Goal: Transaction & Acquisition: Obtain resource

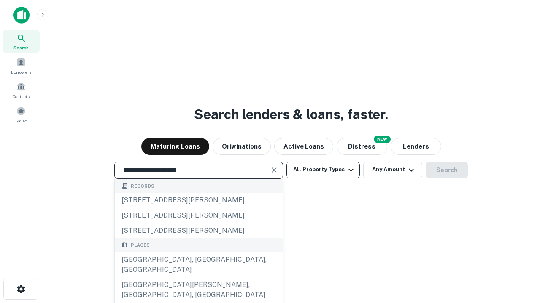
click at [198, 278] on div "[GEOGRAPHIC_DATA], [GEOGRAPHIC_DATA], [GEOGRAPHIC_DATA]" at bounding box center [199, 264] width 168 height 25
click at [323, 170] on button "All Property Types" at bounding box center [322, 170] width 73 height 17
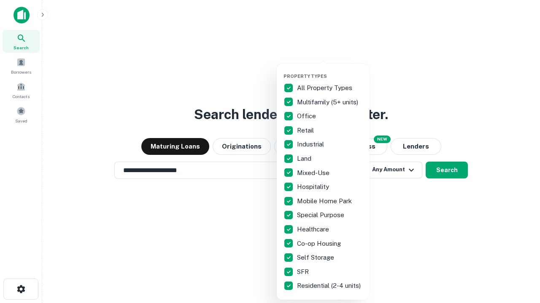
type input "**********"
click at [330, 71] on button "button" at bounding box center [329, 71] width 93 height 0
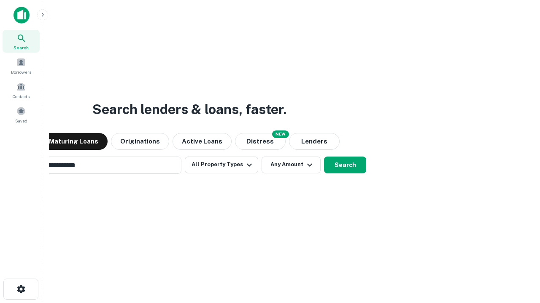
scroll to position [13, 0]
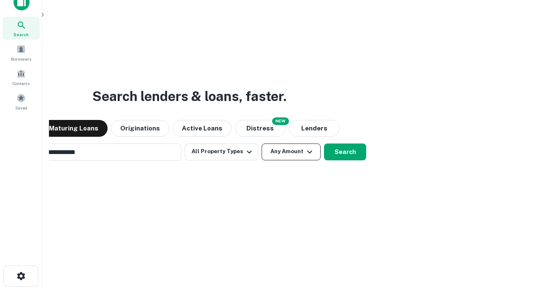
click at [261, 144] on button "Any Amount" at bounding box center [290, 152] width 59 height 17
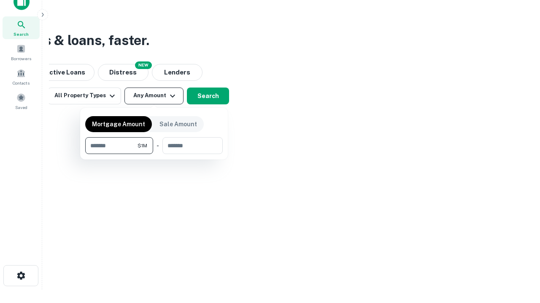
type input "*******"
click at [154, 154] on button "button" at bounding box center [153, 154] width 137 height 0
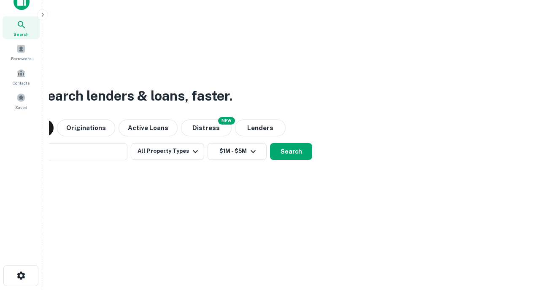
scroll to position [13, 0]
click at [270, 144] on button "Search" at bounding box center [291, 152] width 42 height 17
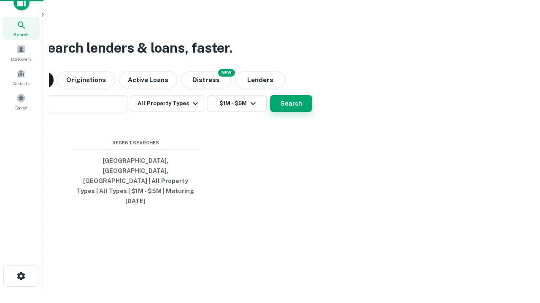
scroll to position [13, 0]
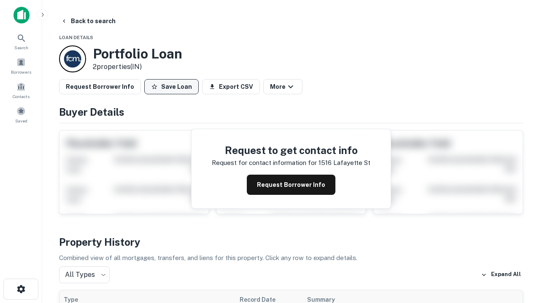
click at [171, 87] on button "Save Loan" at bounding box center [171, 86] width 54 height 15
click at [173, 87] on button "Save Loan" at bounding box center [171, 86] width 54 height 15
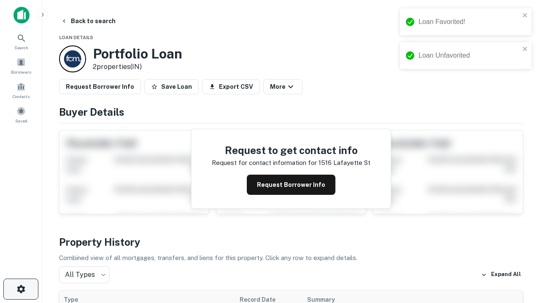
click at [21, 290] on icon "button" at bounding box center [21, 290] width 10 height 10
